Goal: Task Accomplishment & Management: Complete application form

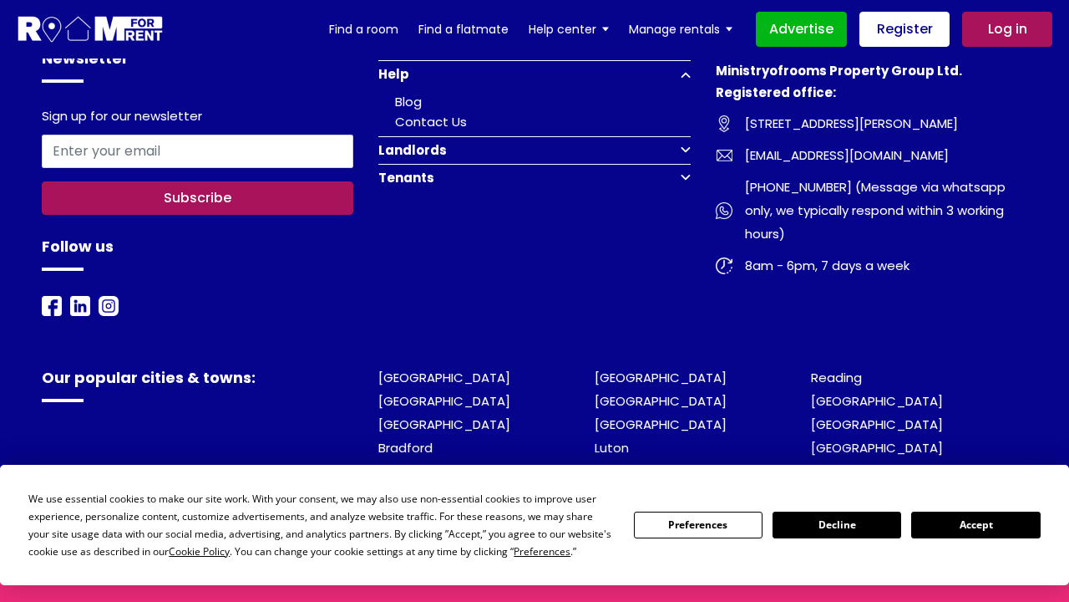
scroll to position [932, 0]
